Goal: Communication & Community: Answer question/provide support

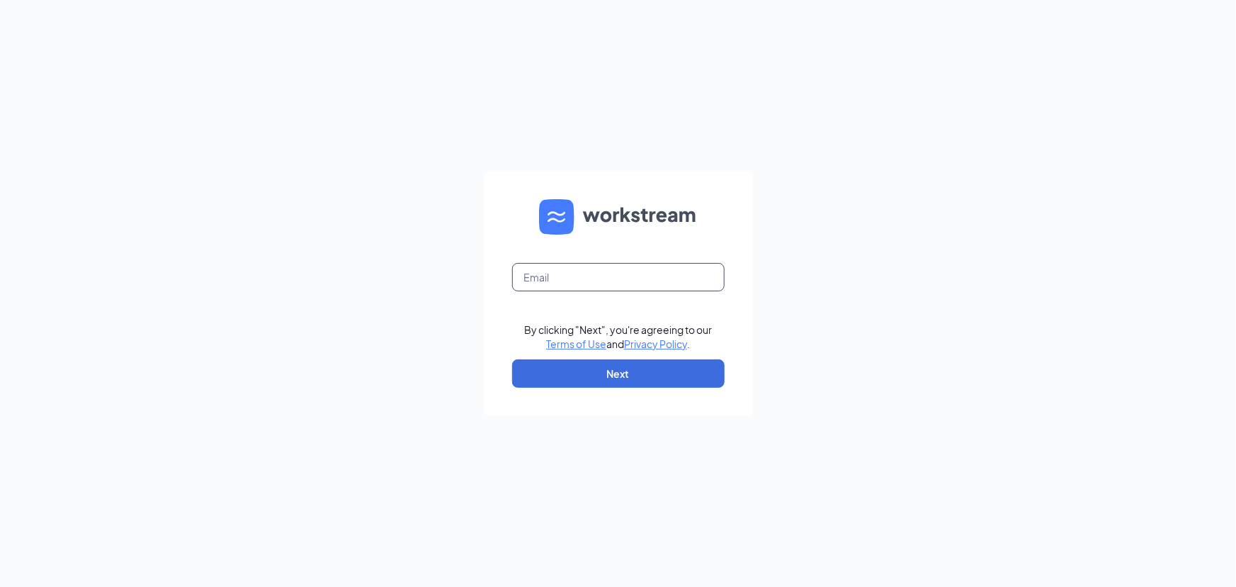
click at [581, 283] on input "text" at bounding box center [618, 277] width 213 height 28
type input "bataviadq@chambersmgt.us"
click at [609, 363] on button "Next" at bounding box center [618, 373] width 213 height 28
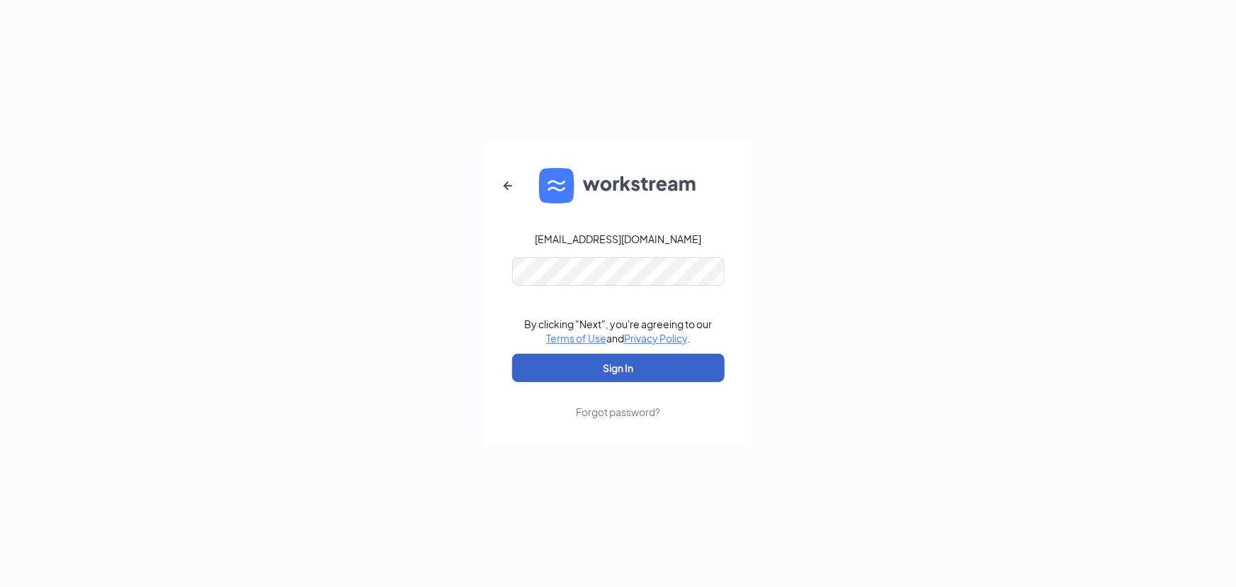
click at [609, 369] on button "Sign In" at bounding box center [618, 367] width 213 height 28
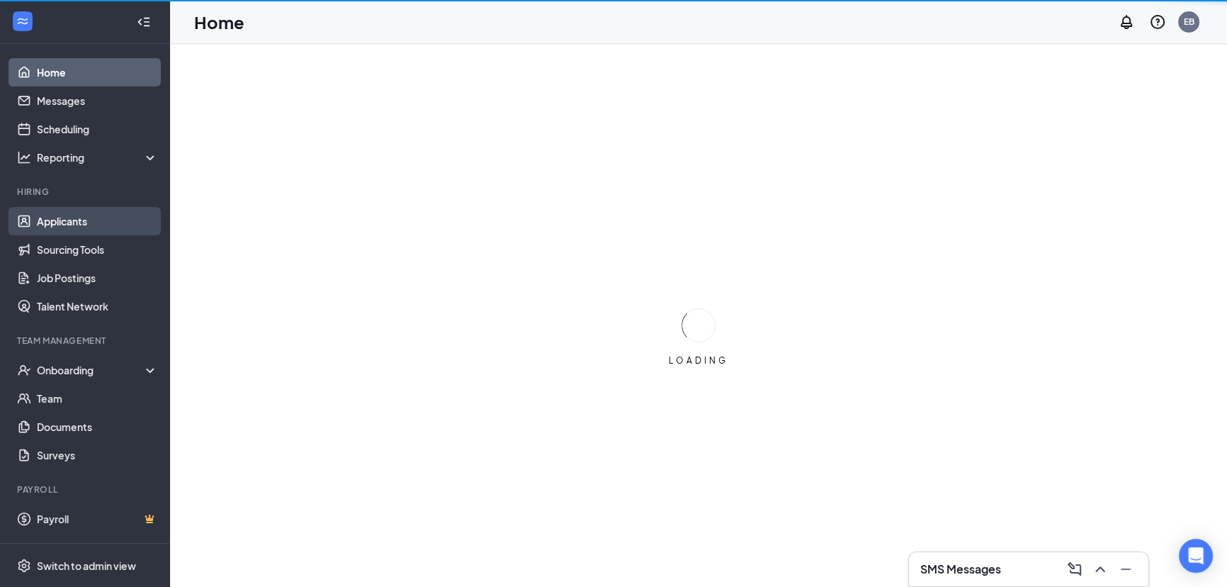
click at [91, 216] on link "Applicants" at bounding box center [97, 221] width 121 height 28
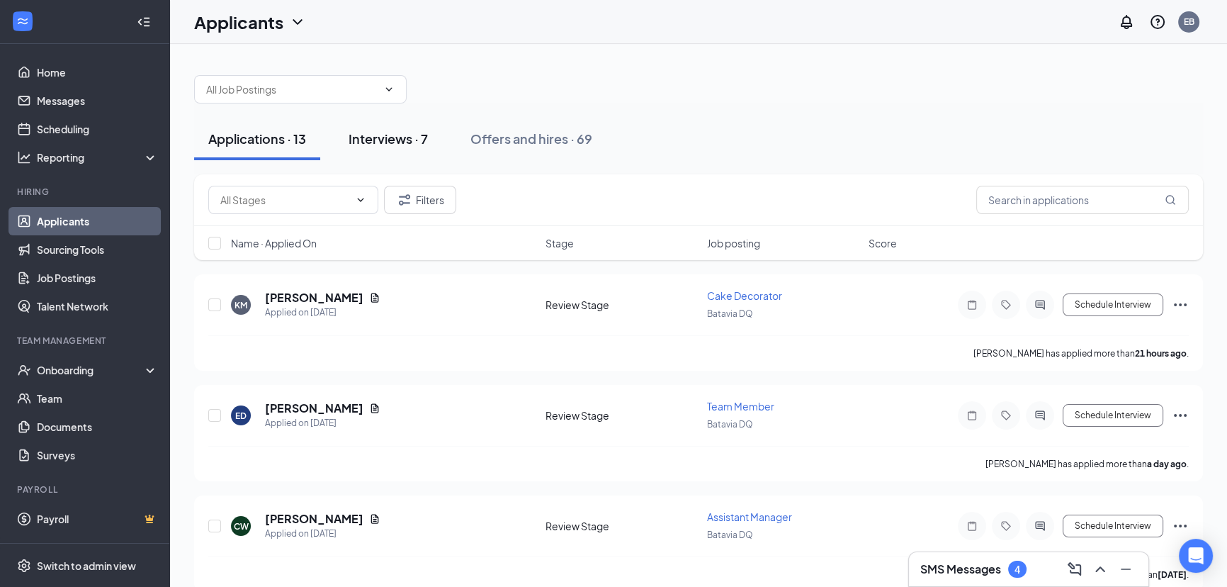
click at [385, 144] on div "Interviews · 7" at bounding box center [388, 139] width 79 height 18
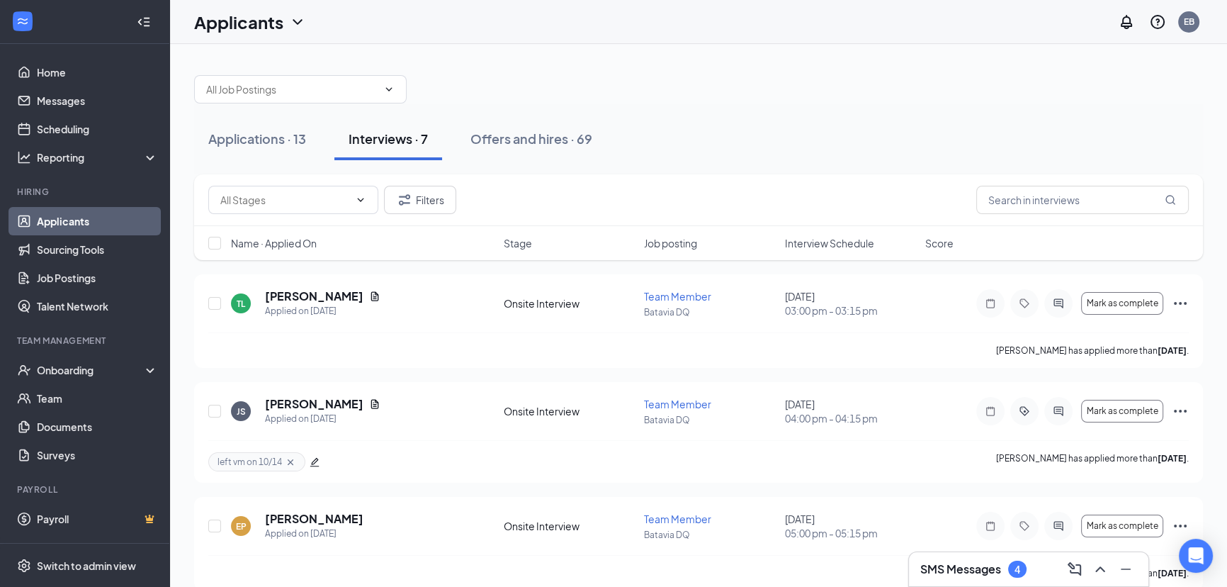
click at [956, 575] on h3 "SMS Messages" at bounding box center [960, 569] width 81 height 16
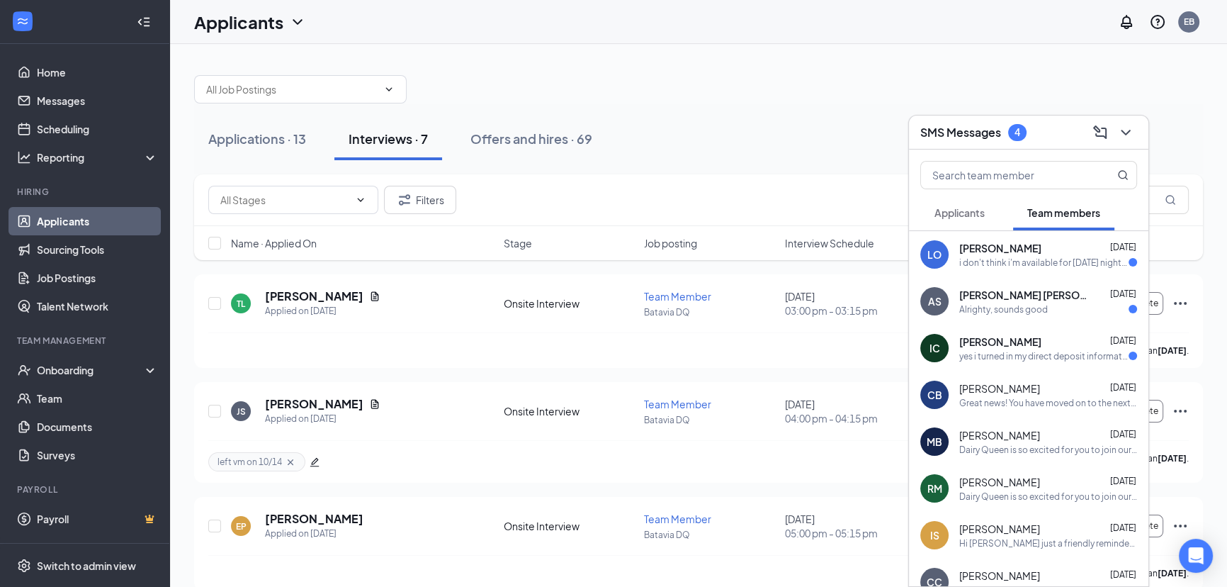
click at [991, 206] on button "Applicants" at bounding box center [959, 212] width 79 height 35
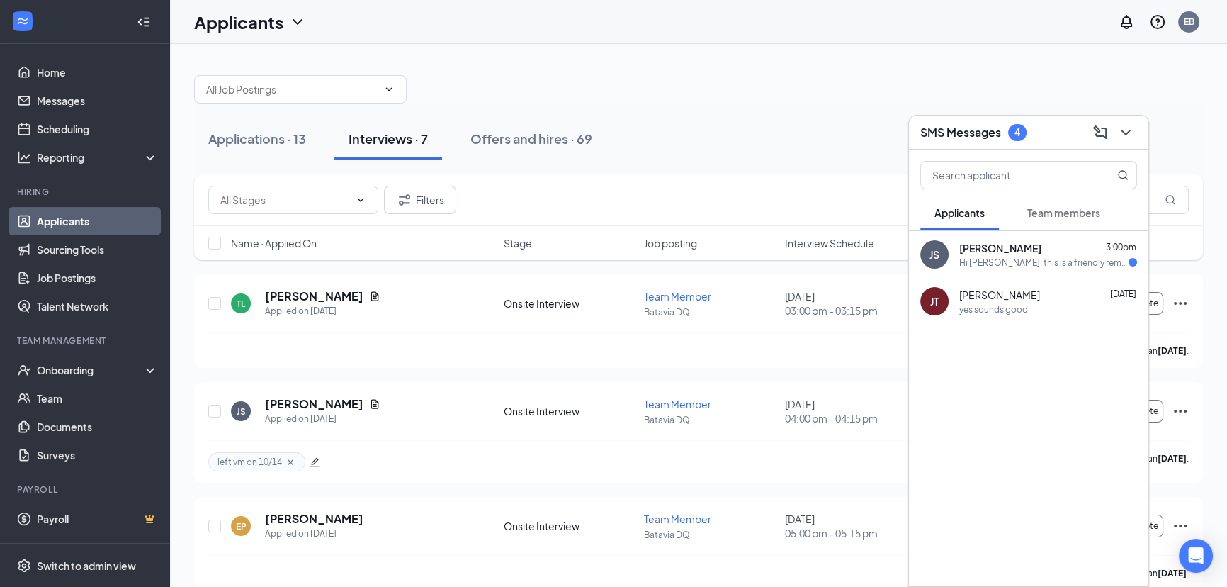
click at [1031, 241] on div "[PERSON_NAME] 3:00pm" at bounding box center [1048, 248] width 178 height 14
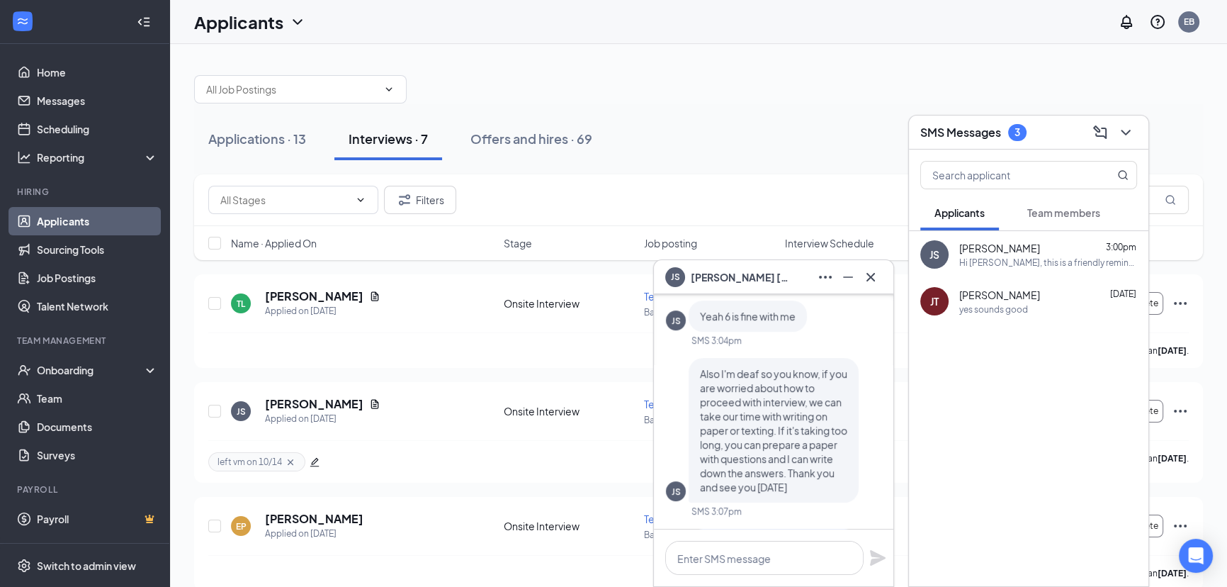
scroll to position [-515, 0]
click at [760, 550] on textarea at bounding box center [764, 558] width 198 height 34
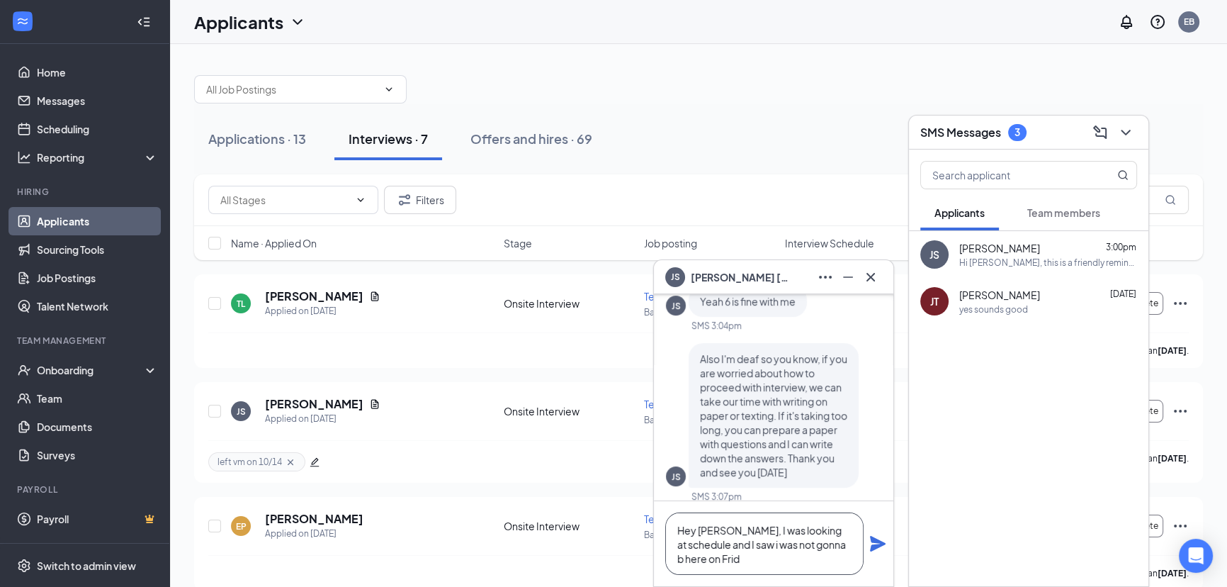
scroll to position [-543, 0]
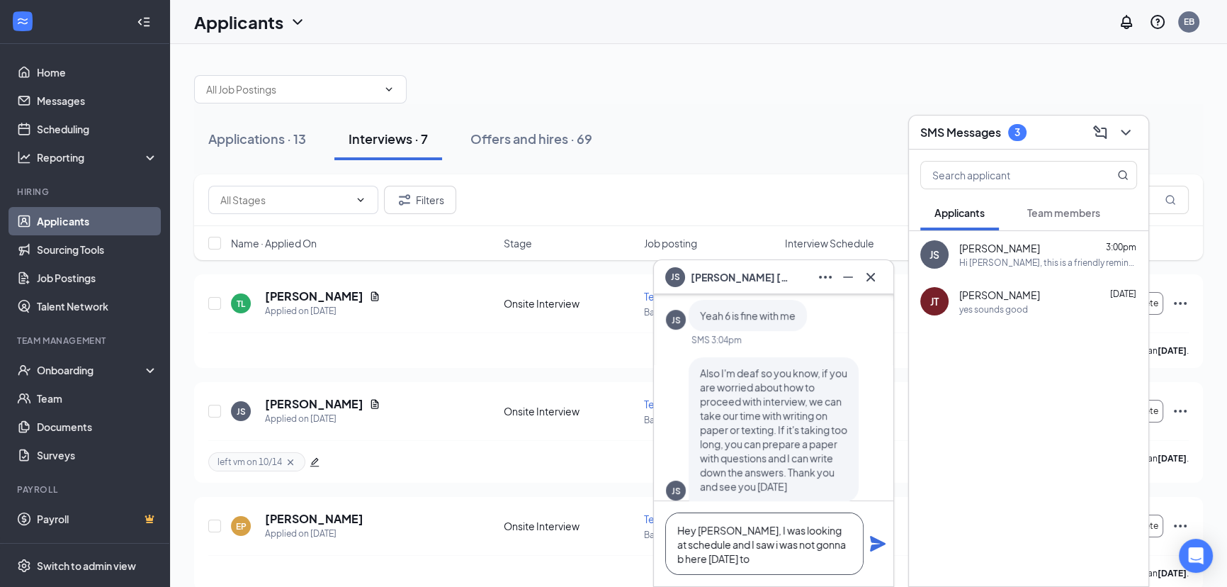
click at [799, 542] on textarea "Hey [PERSON_NAME], I was looking at schedule and I saw i was not gonna b here […" at bounding box center [764, 543] width 198 height 62
click at [737, 562] on textarea "Hey [PERSON_NAME], I was looking at schedule and I saw i was not gonna be here …" at bounding box center [764, 543] width 198 height 62
click at [815, 548] on textarea "Hey [PERSON_NAME], I was looking at schedule and I saw i was not gonna be here …" at bounding box center [764, 536] width 198 height 77
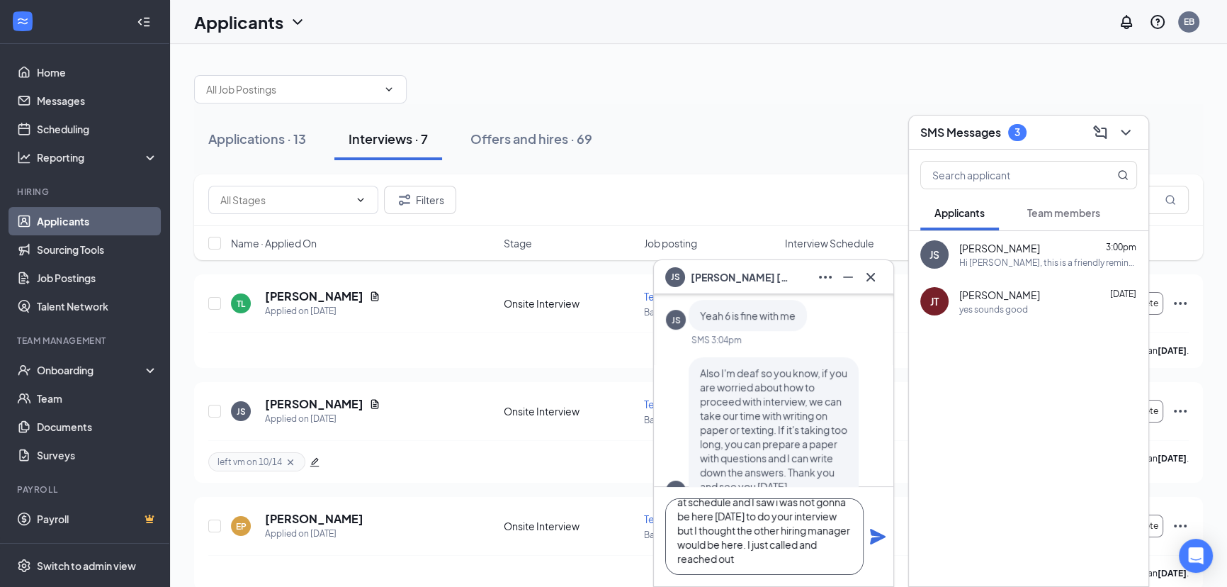
click at [812, 548] on textarea "Hey [PERSON_NAME], I was looking at schedule and I saw i was not gonna be here …" at bounding box center [764, 536] width 198 height 77
click at [794, 545] on textarea "Hey [PERSON_NAME], I was looking at schedule and I saw i was not gonna be here …" at bounding box center [764, 536] width 198 height 77
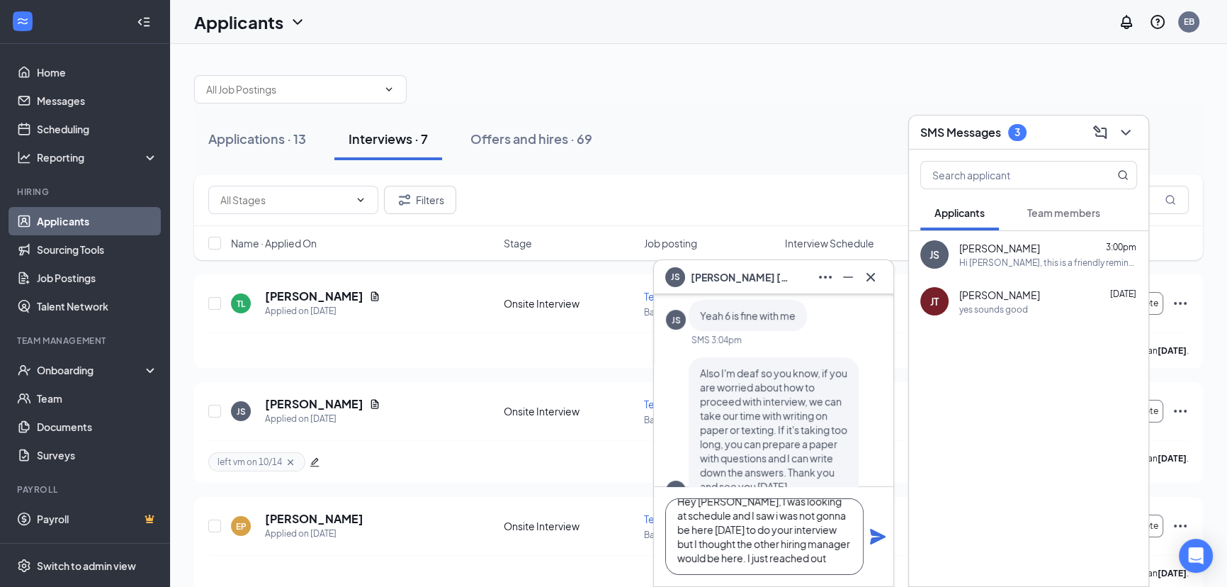
click at [845, 560] on textarea "Hey [PERSON_NAME], I was looking at schedule and I saw i was not gonna be here …" at bounding box center [764, 536] width 198 height 77
click at [825, 560] on textarea "Hey [PERSON_NAME], I was looking at schedule and I saw i was not gonna be here …" at bounding box center [764, 536] width 198 height 77
click at [776, 557] on textarea "Hey [PERSON_NAME], I was looking at schedule and I saw i was not gonna be here …" at bounding box center [764, 536] width 198 height 77
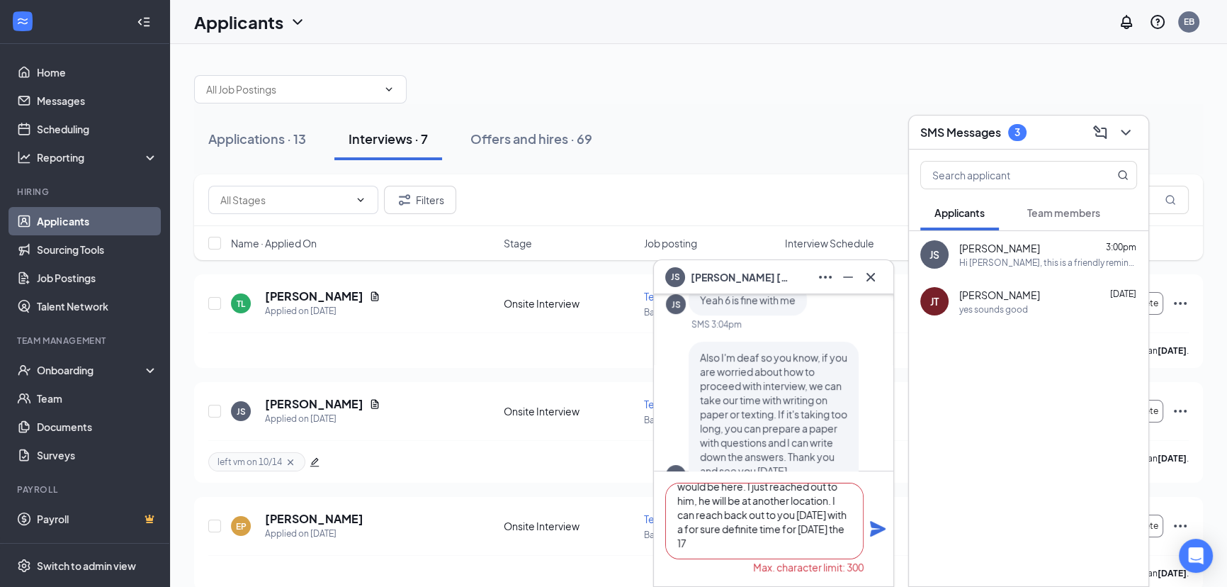
scroll to position [-573, 0]
type textarea "Hey [PERSON_NAME], I was looking at schedule and I saw i was not gonna be here …"
click at [870, 532] on icon "Plane" at bounding box center [877, 528] width 17 height 17
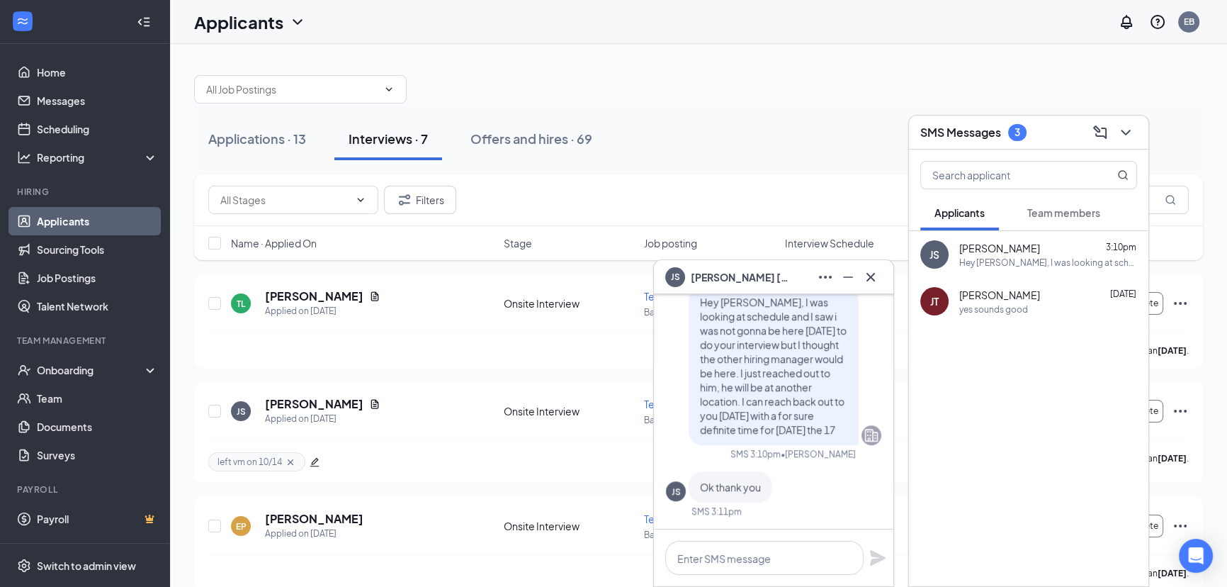
scroll to position [-241, 0]
